Goal: Information Seeking & Learning: Learn about a topic

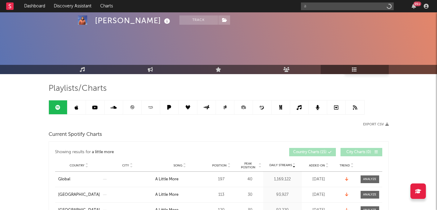
scroll to position [41, 0]
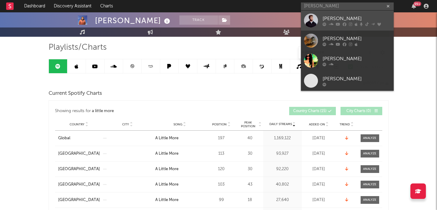
type input "[PERSON_NAME]"
click at [326, 16] on div "[PERSON_NAME]" at bounding box center [357, 18] width 68 height 7
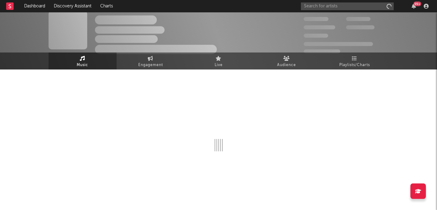
scroll to position [5, 0]
select select "6m"
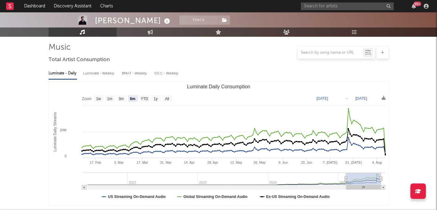
scroll to position [0, 0]
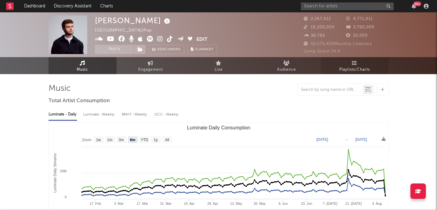
click at [352, 71] on span "Playlists/Charts" at bounding box center [354, 69] width 31 height 7
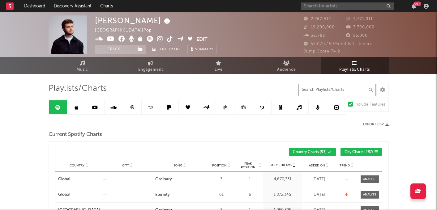
click at [322, 91] on input "text" at bounding box center [337, 90] width 77 height 12
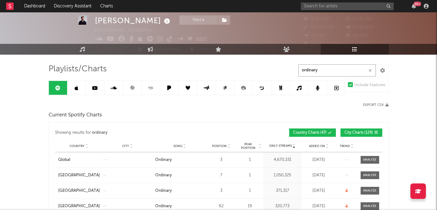
scroll to position [21, 0]
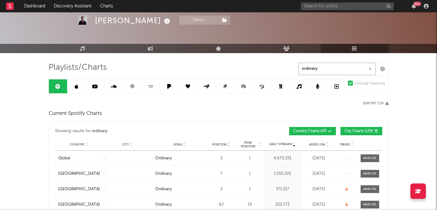
type input "ordinary"
click at [326, 142] on icon at bounding box center [327, 143] width 3 height 2
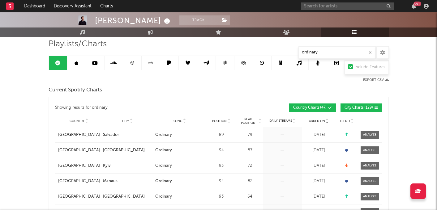
scroll to position [42, 0]
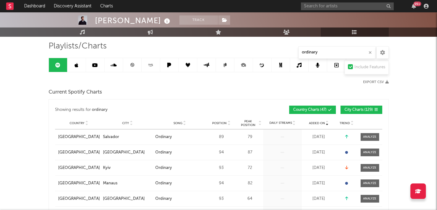
click at [97, 66] on icon at bounding box center [95, 65] width 6 height 5
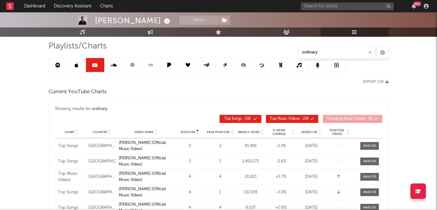
click at [320, 130] on icon at bounding box center [319, 131] width 3 height 2
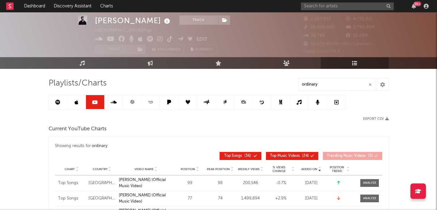
scroll to position [1, 0]
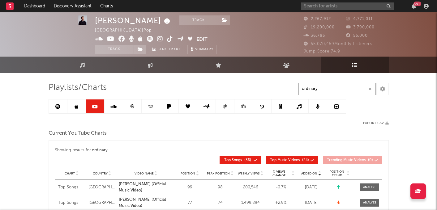
drag, startPoint x: 335, startPoint y: 90, endPoint x: 250, endPoint y: 88, distance: 84.5
paste input "[PERSON_NAME] & [PERSON_NAME] - Ordinary (Live at [GEOGRAPHIC_DATA])"
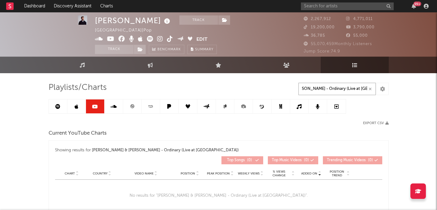
type input "[PERSON_NAME] & [PERSON_NAME] - Ordinary (Live at [GEOGRAPHIC_DATA])"
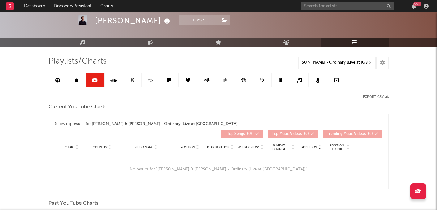
scroll to position [0, 0]
click at [63, 81] on link at bounding box center [58, 80] width 19 height 14
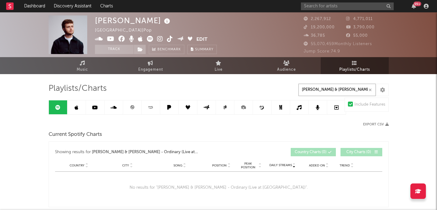
click at [346, 90] on input "[PERSON_NAME] & [PERSON_NAME] - Ordinary (Live at [GEOGRAPHIC_DATA])" at bounding box center [337, 90] width 77 height 12
click at [87, 70] on span "Music" at bounding box center [82, 69] width 11 height 7
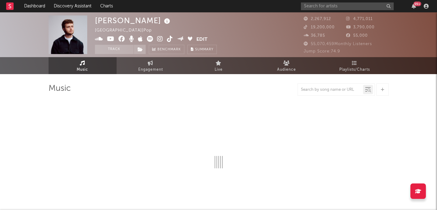
select select "6m"
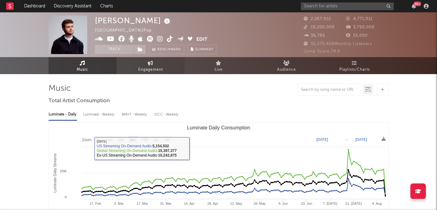
click at [162, 71] on span "Engagement" at bounding box center [150, 69] width 25 height 7
select select "1w"
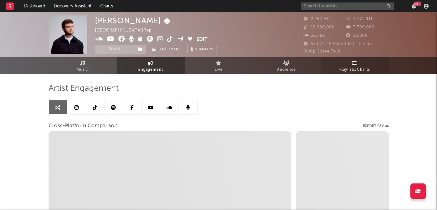
click at [357, 71] on span "Playlists/Charts" at bounding box center [354, 69] width 31 height 7
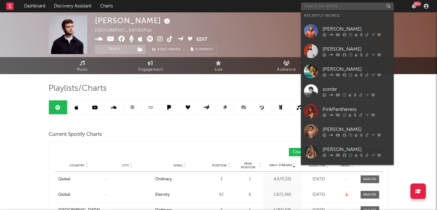
click at [331, 6] on input "text" at bounding box center [347, 6] width 93 height 8
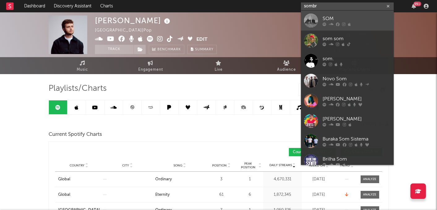
type input "sombr"
click at [336, 17] on div "SOM" at bounding box center [357, 18] width 68 height 7
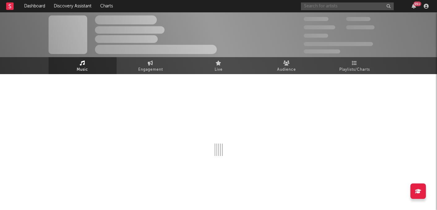
click at [330, 8] on input "text" at bounding box center [347, 6] width 93 height 8
type input "sombr"
select select "6m"
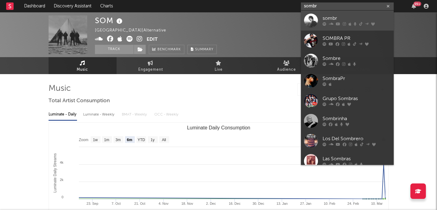
type input "sombr"
click at [333, 18] on div "sombr" at bounding box center [357, 18] width 68 height 7
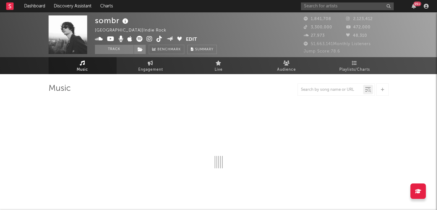
select select "6m"
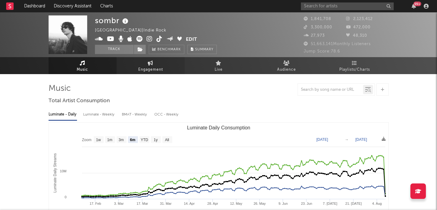
click at [157, 69] on span "Engagement" at bounding box center [150, 69] width 25 height 7
select select "1m"
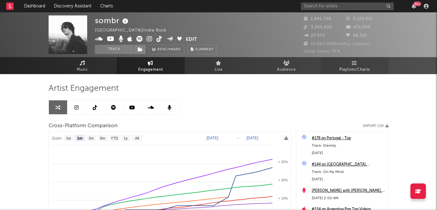
click at [364, 67] on span "Playlists/Charts" at bounding box center [354, 69] width 31 height 7
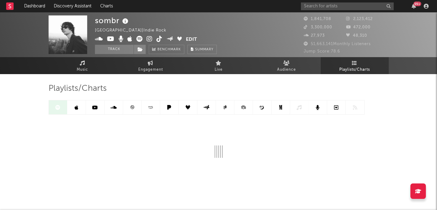
click at [97, 110] on icon at bounding box center [95, 107] width 6 height 5
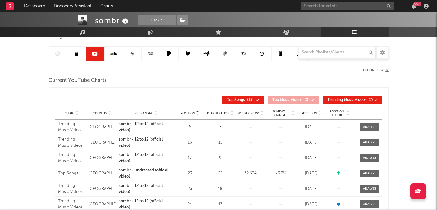
scroll to position [56, 0]
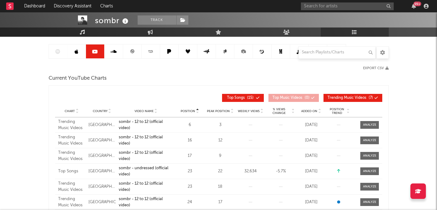
click at [318, 110] on icon at bounding box center [319, 110] width 3 height 2
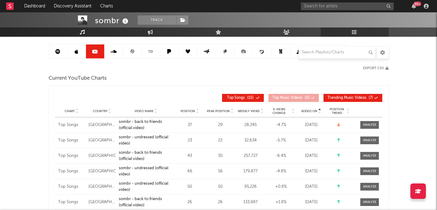
click at [318, 110] on icon at bounding box center [319, 110] width 3 height 2
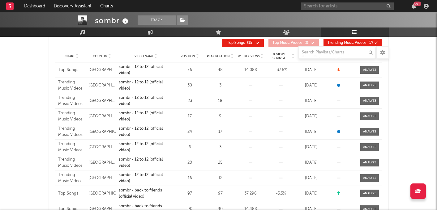
scroll to position [0, 0]
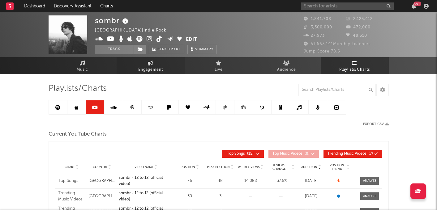
click at [147, 69] on span "Engagement" at bounding box center [150, 69] width 25 height 7
select select "1w"
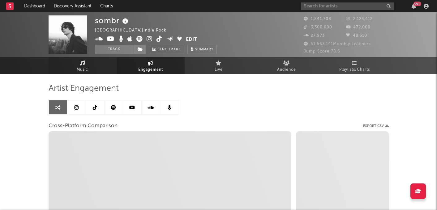
click at [89, 69] on link "Music" at bounding box center [83, 65] width 68 height 17
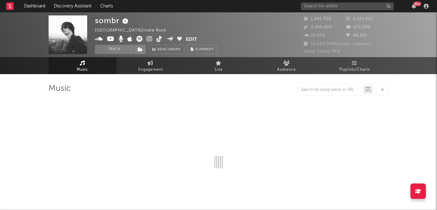
select select "6m"
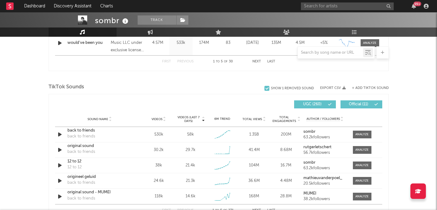
scroll to position [377, 0]
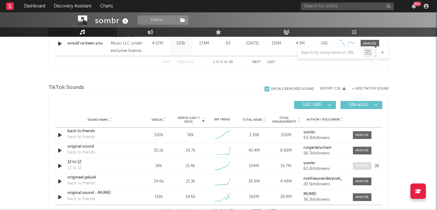
click at [360, 167] on div at bounding box center [362, 166] width 13 height 5
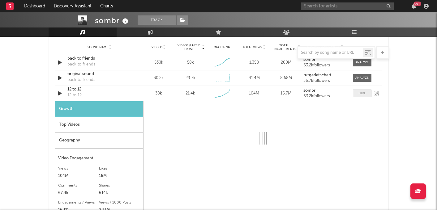
select select "1w"
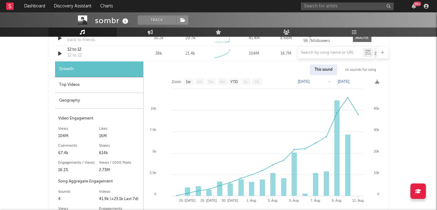
scroll to position [498, 0]
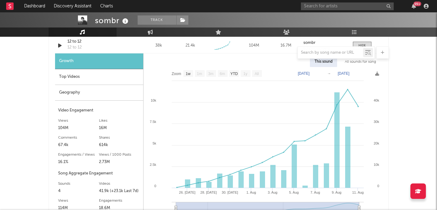
click at [102, 79] on div "Top Videos" at bounding box center [99, 77] width 88 height 16
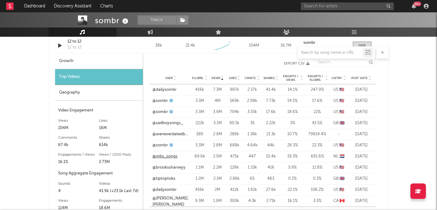
click at [167, 157] on link "@mbs_songs" at bounding box center [165, 157] width 25 height 6
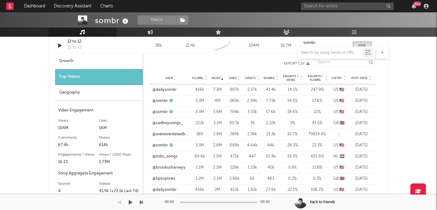
click at [175, 202] on div "00:00" at bounding box center [171, 202] width 12 height 7
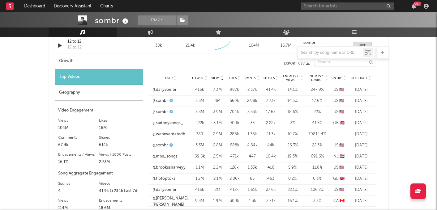
scroll to position [511, 0]
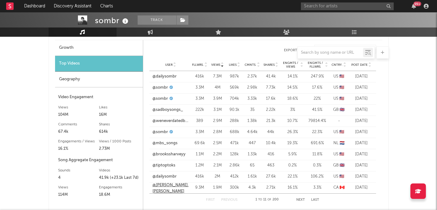
click at [174, 187] on link "@[PERSON_NAME].[PERSON_NAME]" at bounding box center [171, 189] width 37 height 12
click at [88, 78] on div "Geography" at bounding box center [99, 80] width 88 height 16
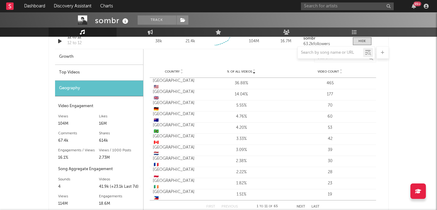
scroll to position [498, 0]
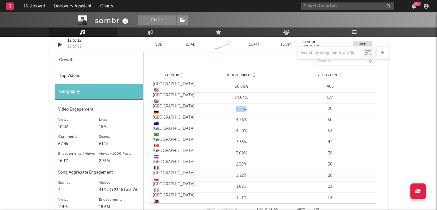
drag, startPoint x: 251, startPoint y: 107, endPoint x: 193, endPoint y: 107, distance: 57.6
click at [193, 107] on div "Country [GEOGRAPHIC_DATA] 🇩🇪 % of all Videos 5.55% Video Count 70" at bounding box center [263, 109] width 226 height 11
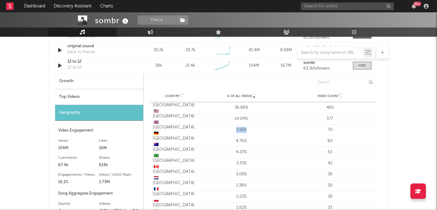
scroll to position [472, 0]
